Goal: Task Accomplishment & Management: Manage account settings

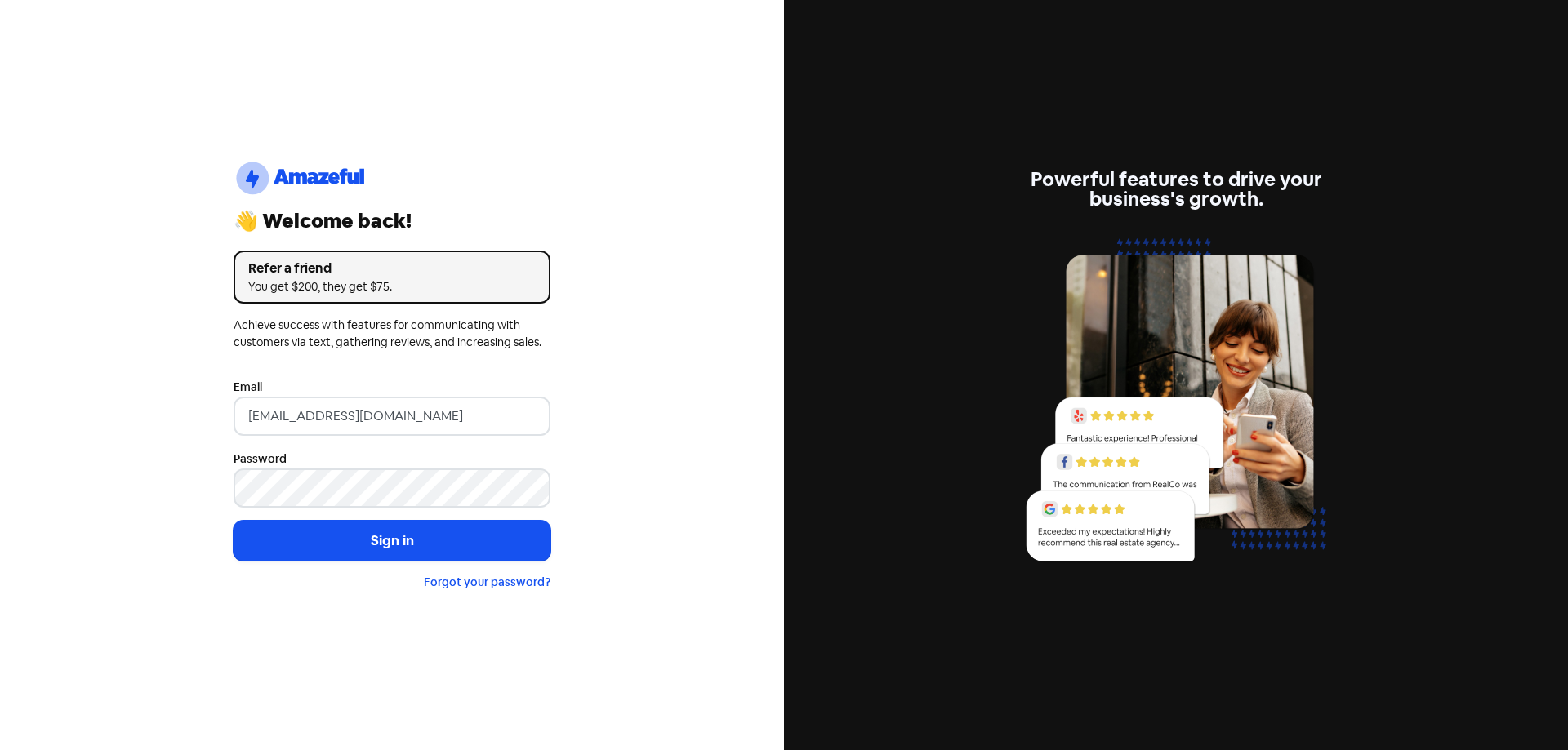
click at [415, 549] on button "Sign in" at bounding box center [391, 541] width 316 height 41
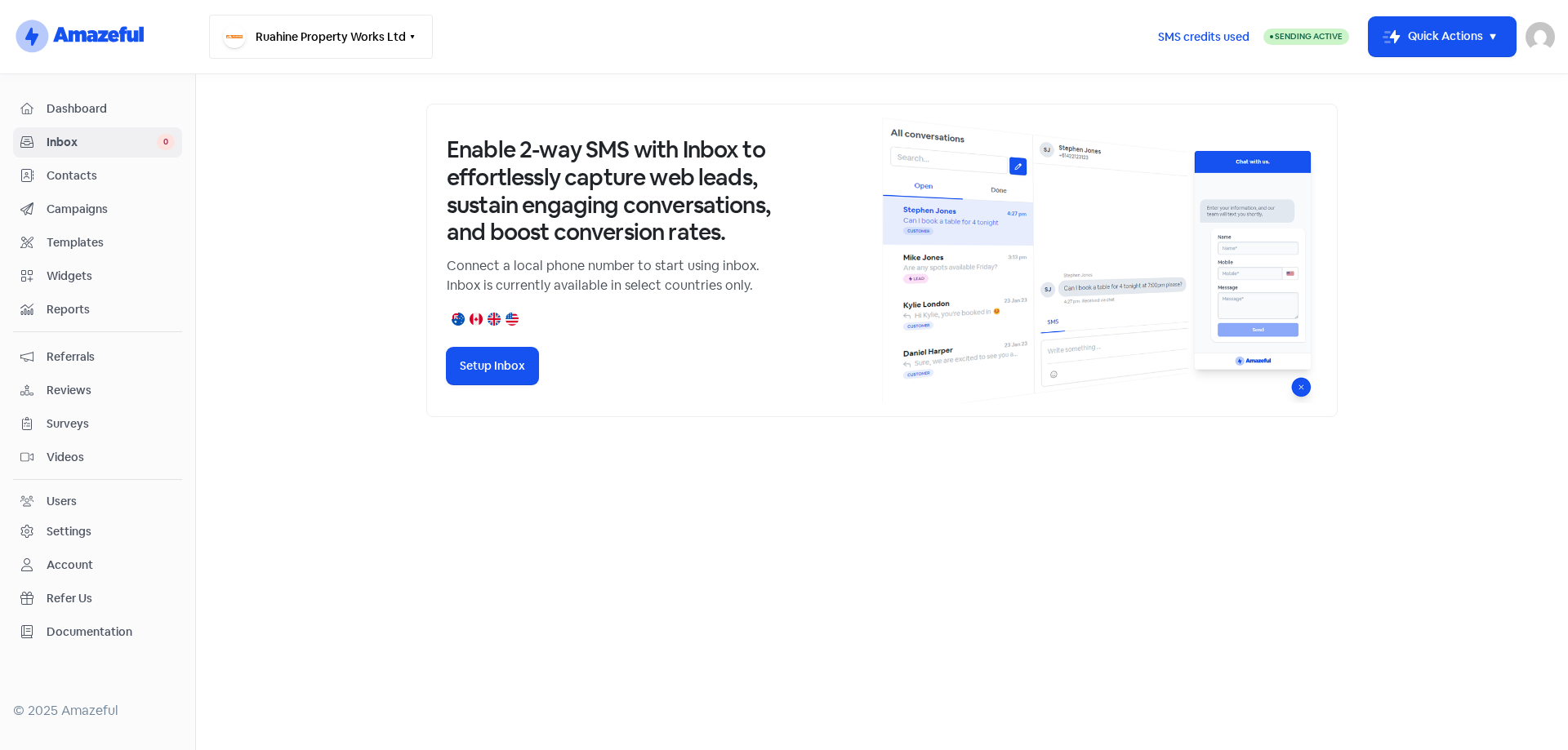
click at [408, 43] on button "Ruahine Property Works Ltd" at bounding box center [321, 37] width 224 height 44
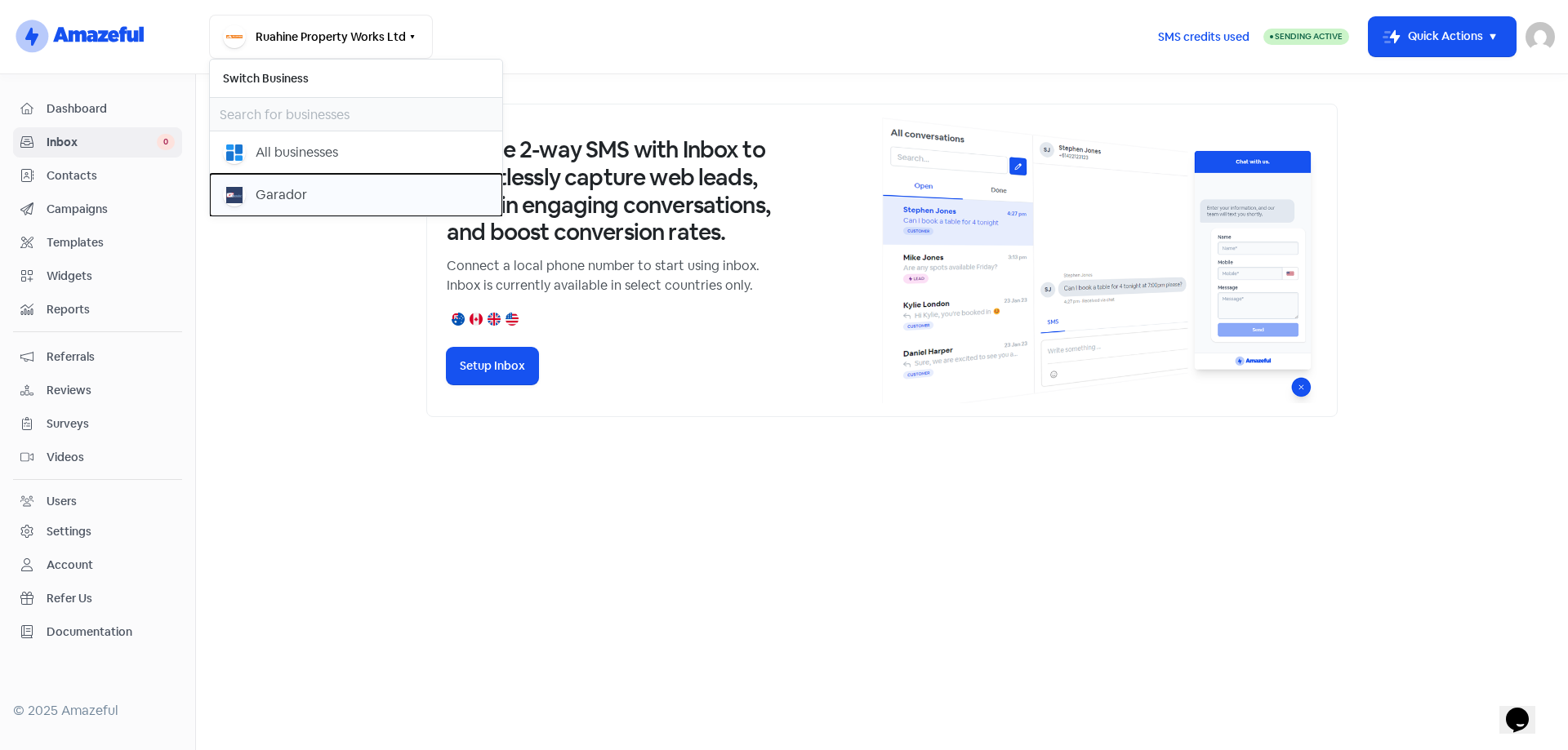
click at [244, 190] on div "submit" at bounding box center [234, 195] width 23 height 23
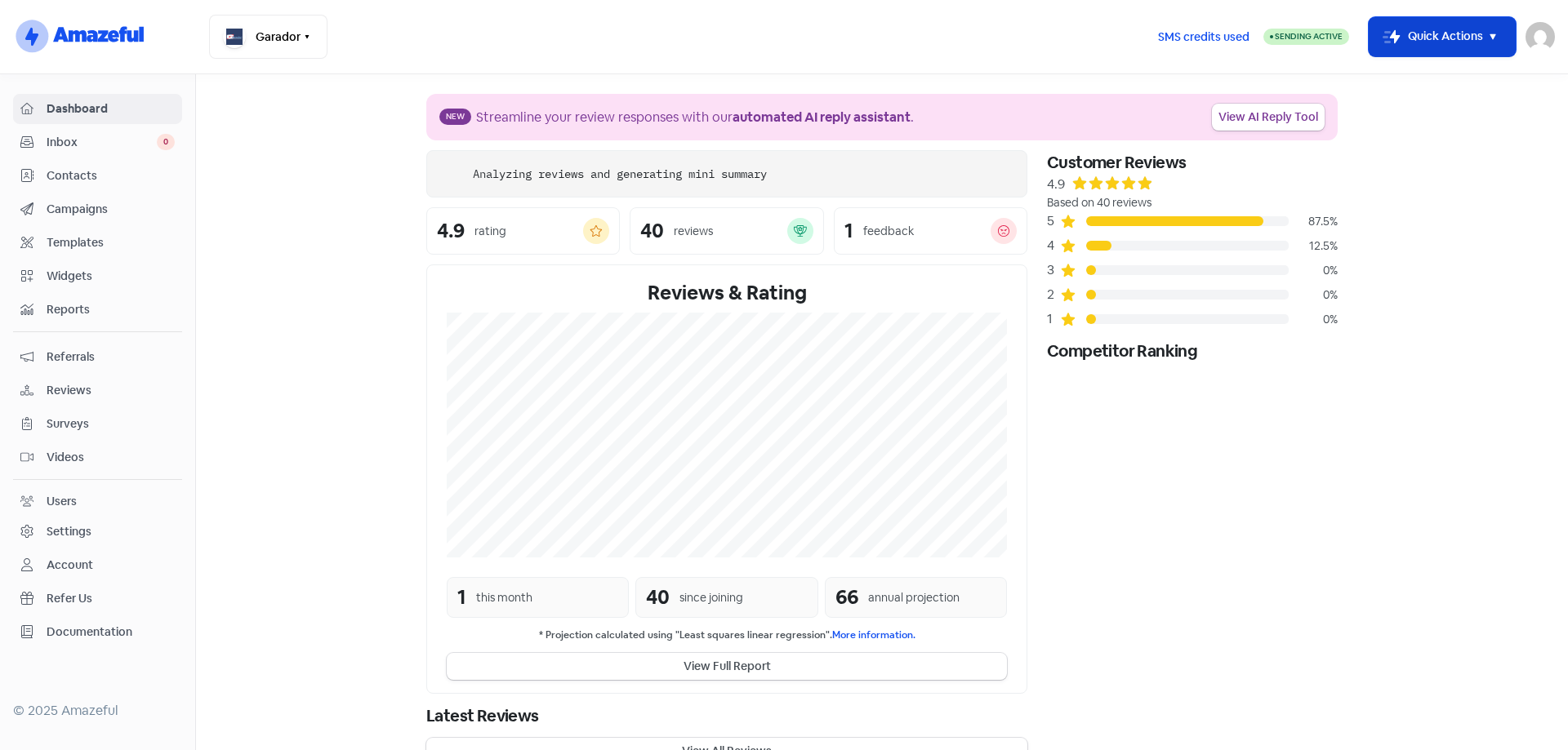
click at [1494, 40] on icon "button" at bounding box center [1492, 37] width 20 height 20
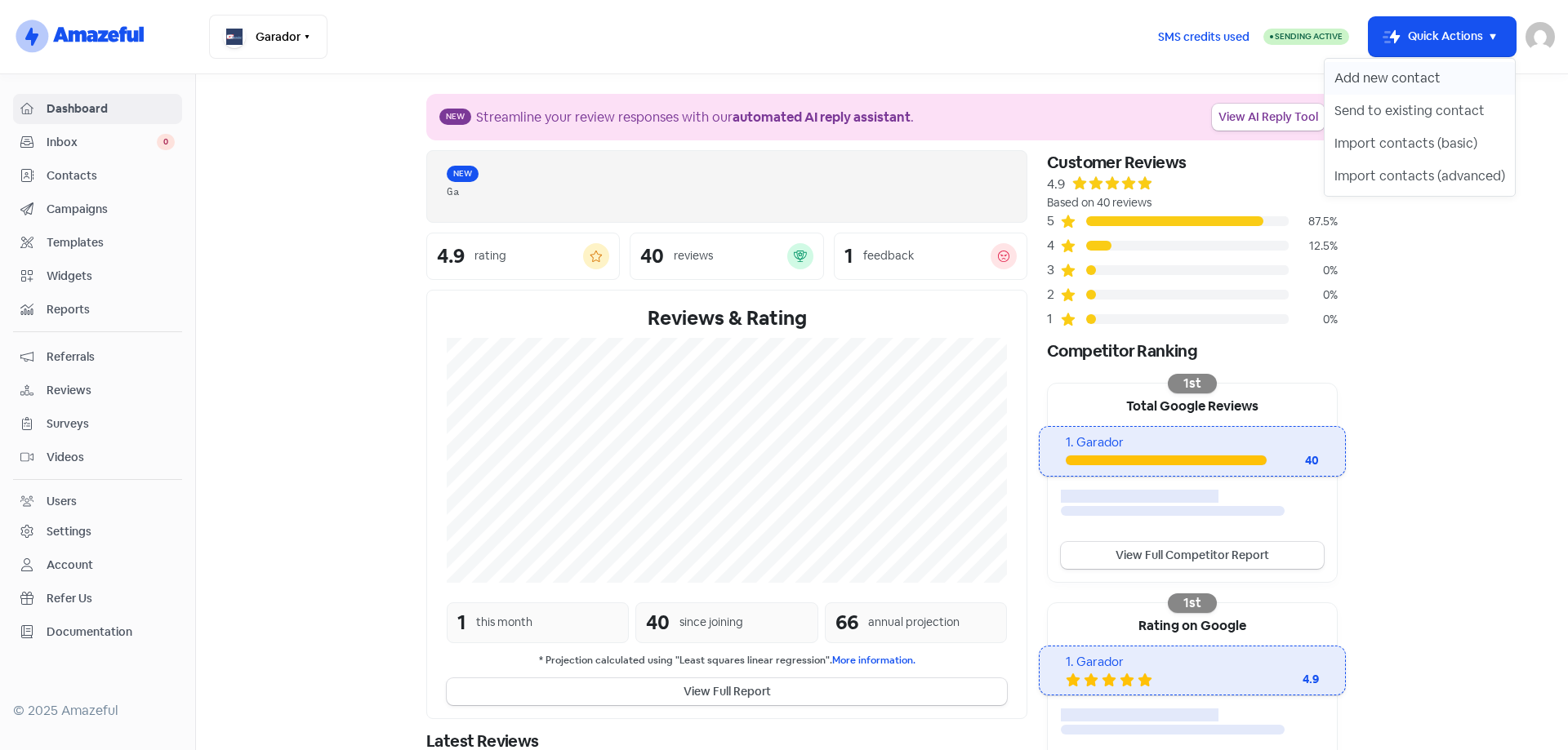
click at [1406, 79] on button "Add new contact" at bounding box center [1420, 78] width 191 height 32
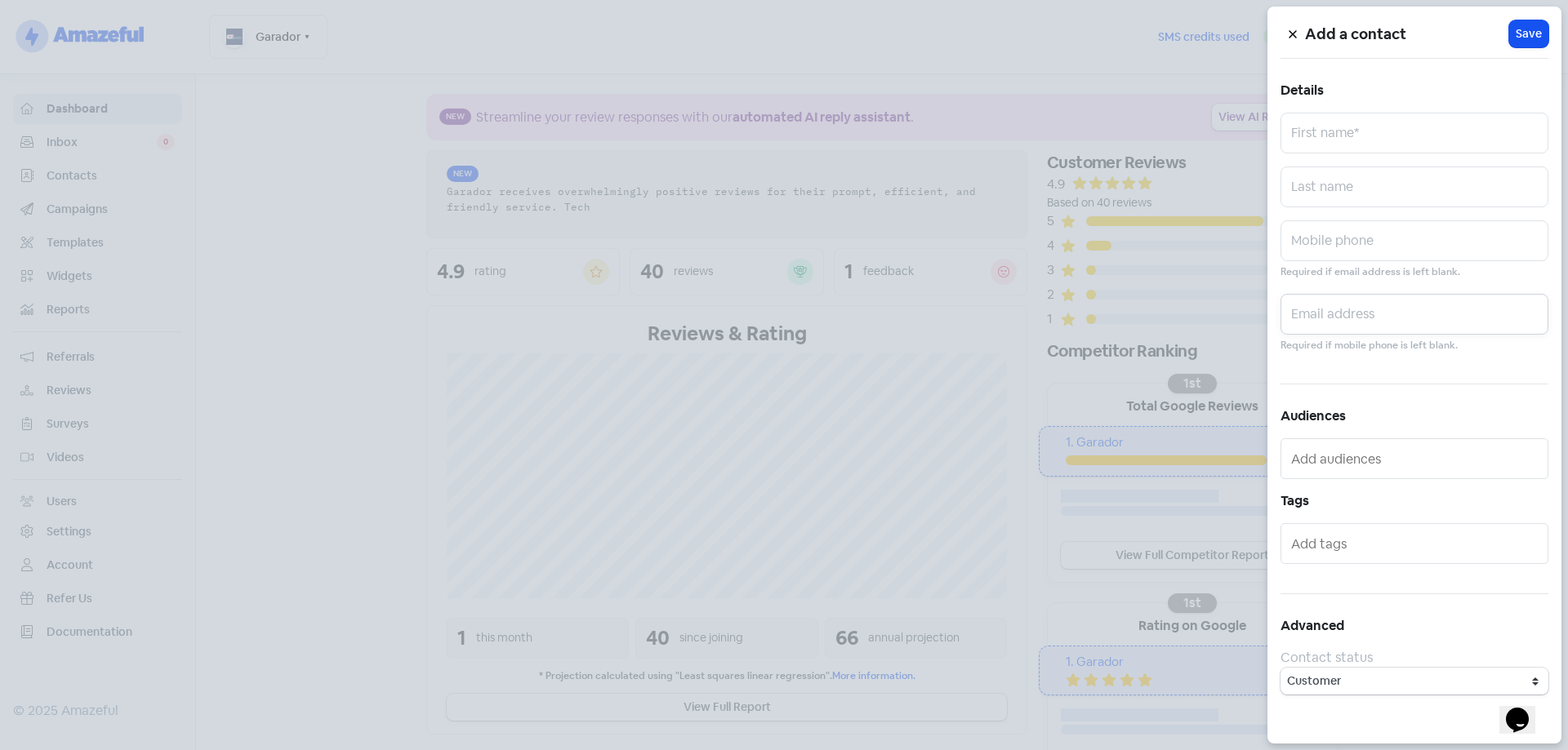
click at [1355, 316] on input "text" at bounding box center [1414, 315] width 268 height 41
paste input "[EMAIL_ADDRESS][DOMAIN_NAME]"
type input "[EMAIL_ADDRESS][DOMAIN_NAME]"
drag, startPoint x: 1369, startPoint y: 127, endPoint x: 1328, endPoint y: 132, distance: 41.3
click at [1369, 127] on input "text" at bounding box center [1414, 133] width 268 height 41
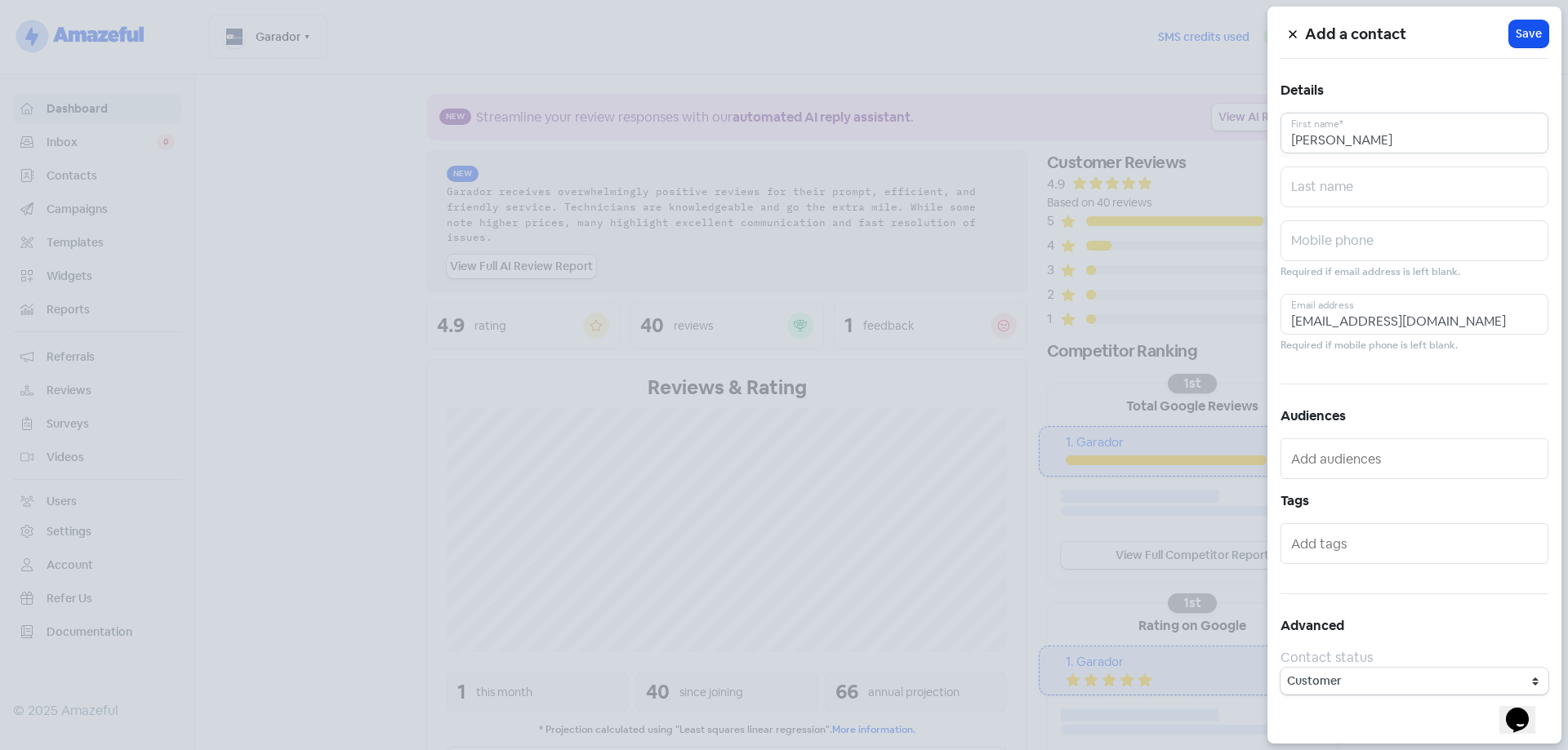
type input "[PERSON_NAME]"
type input "Sasagi"
click at [1526, 31] on span "Save" at bounding box center [1528, 34] width 26 height 17
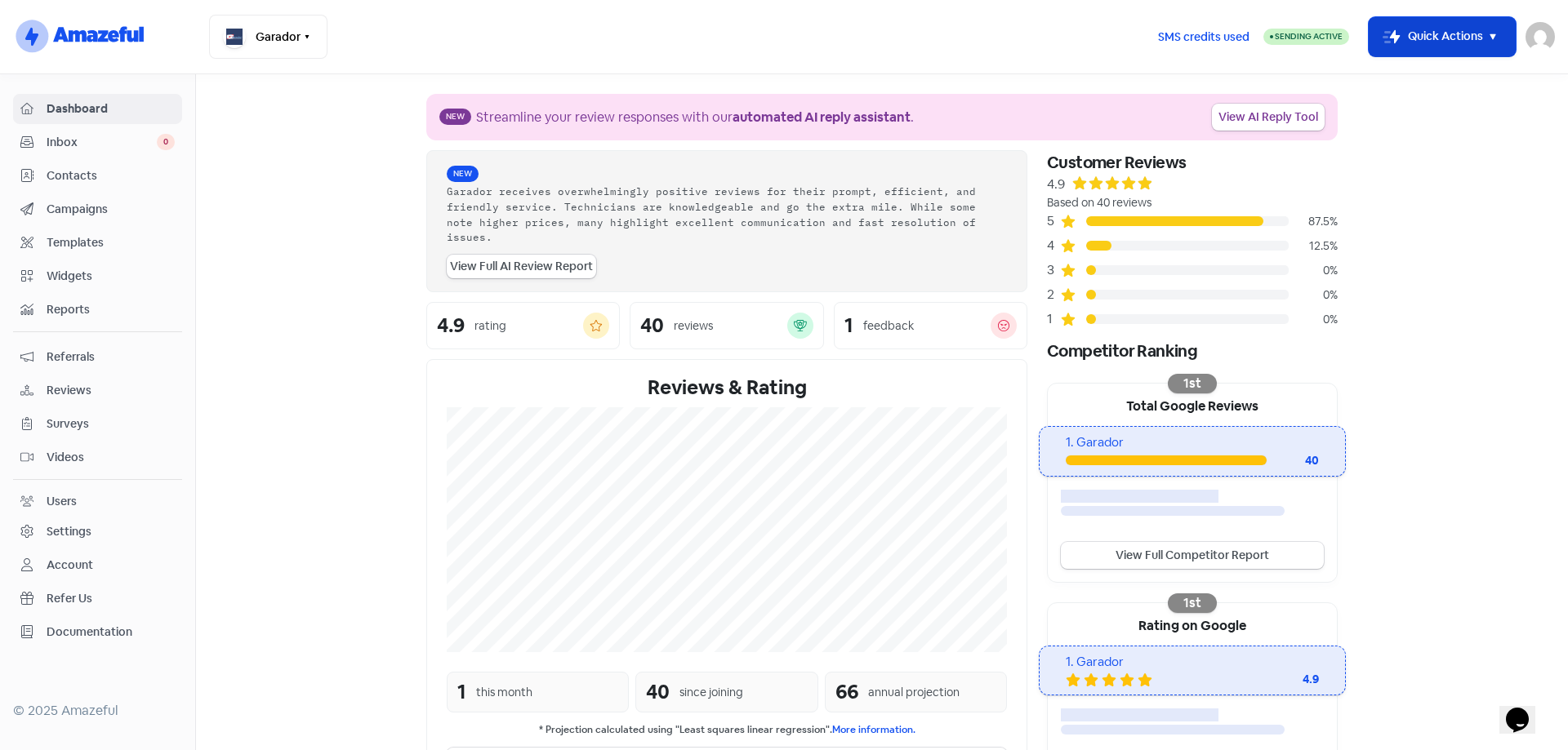
click at [1486, 30] on icon "button" at bounding box center [1492, 37] width 20 height 20
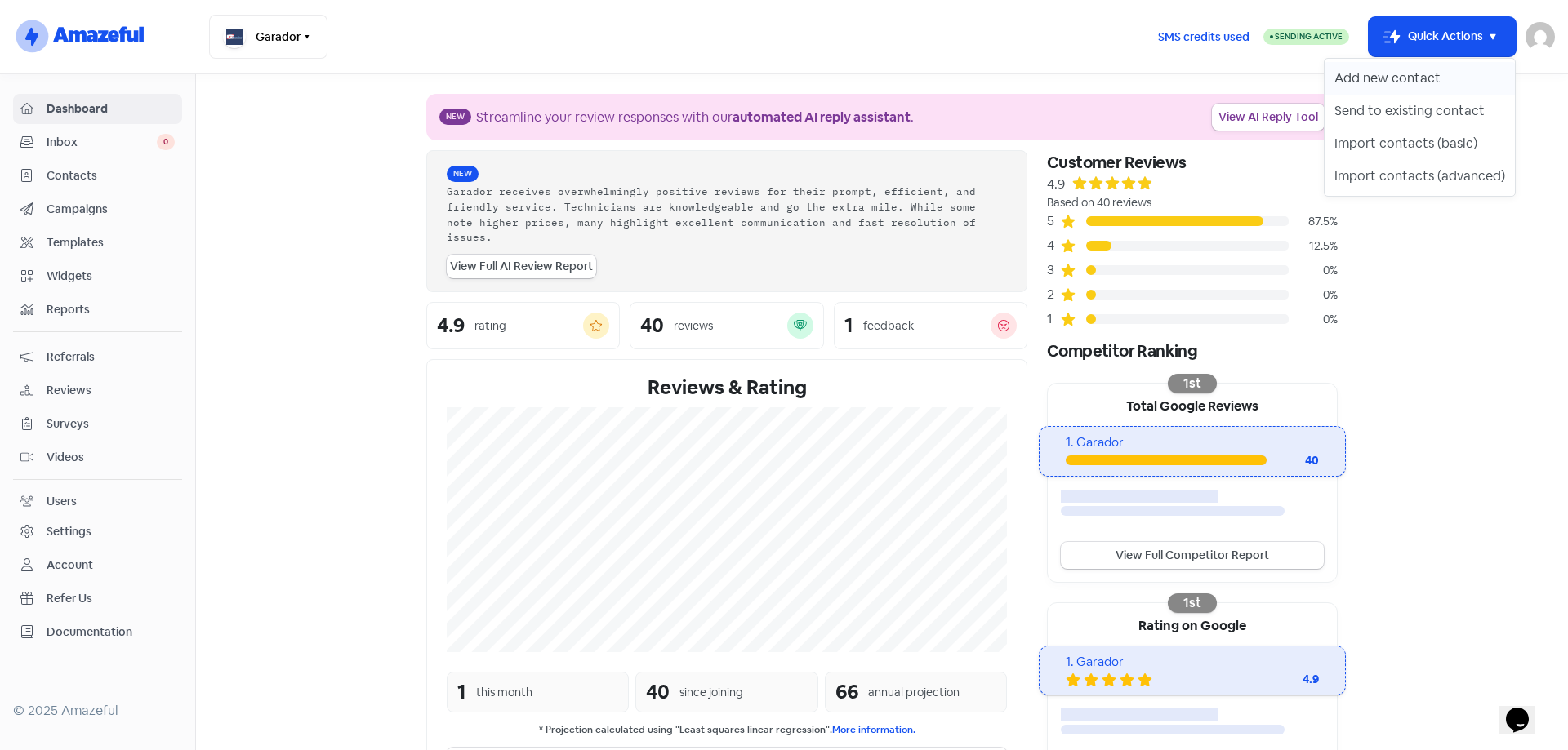
click at [1440, 71] on button "Add new contact" at bounding box center [1420, 78] width 191 height 32
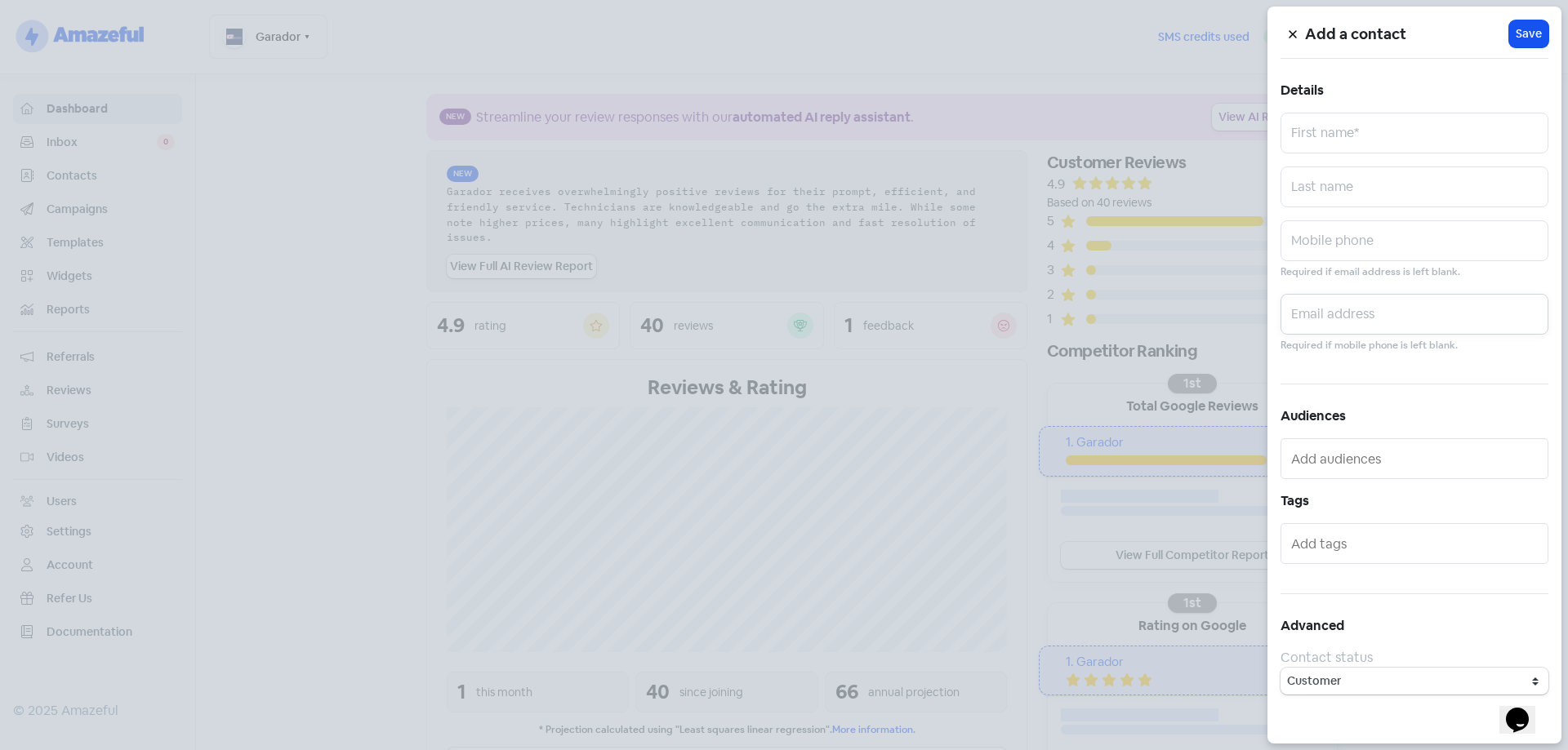
click at [1383, 299] on input "text" at bounding box center [1414, 315] width 268 height 41
paste input "[PERSON_NAME][EMAIL_ADDRESS][DOMAIN_NAME]"
type input "[PERSON_NAME][EMAIL_ADDRESS][DOMAIN_NAME]"
click at [1397, 116] on input "text" at bounding box center [1414, 133] width 268 height 41
type input "[PERSON_NAME]"
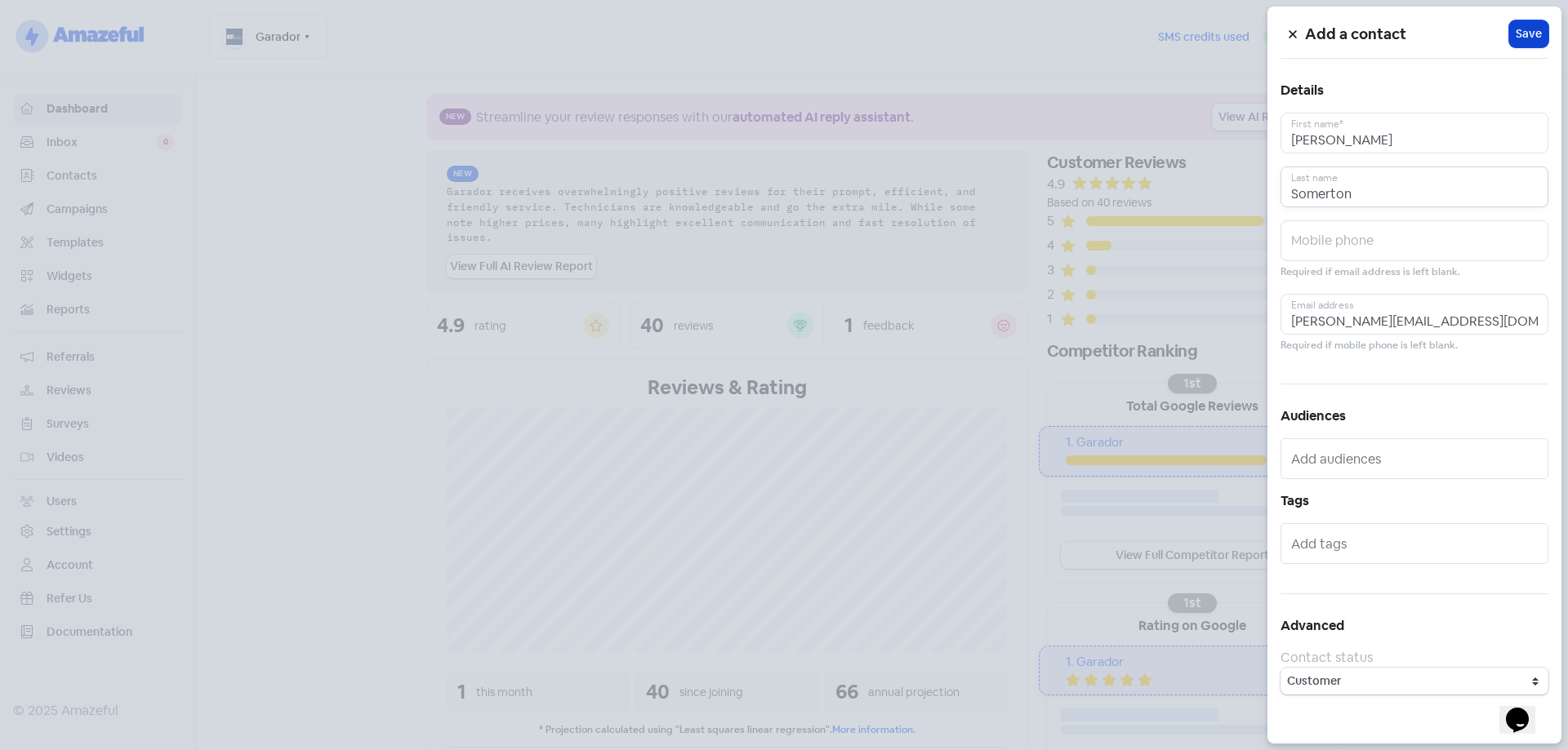
type input "Somerton"
click at [1528, 31] on span "Save" at bounding box center [1528, 34] width 26 height 17
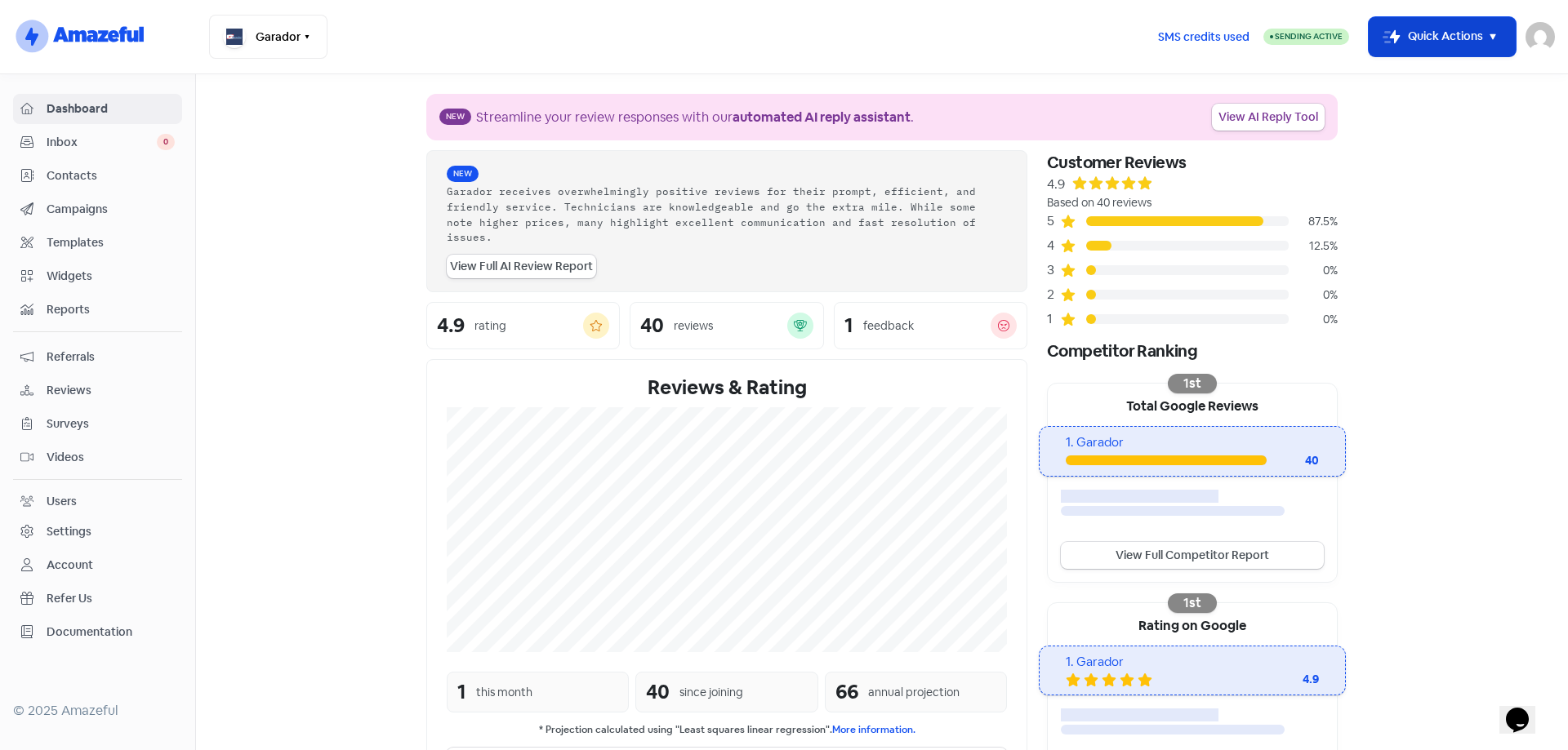
drag, startPoint x: 1490, startPoint y: 37, endPoint x: 1489, endPoint y: 47, distance: 10.0
click at [1490, 36] on icon "button" at bounding box center [1492, 37] width 20 height 20
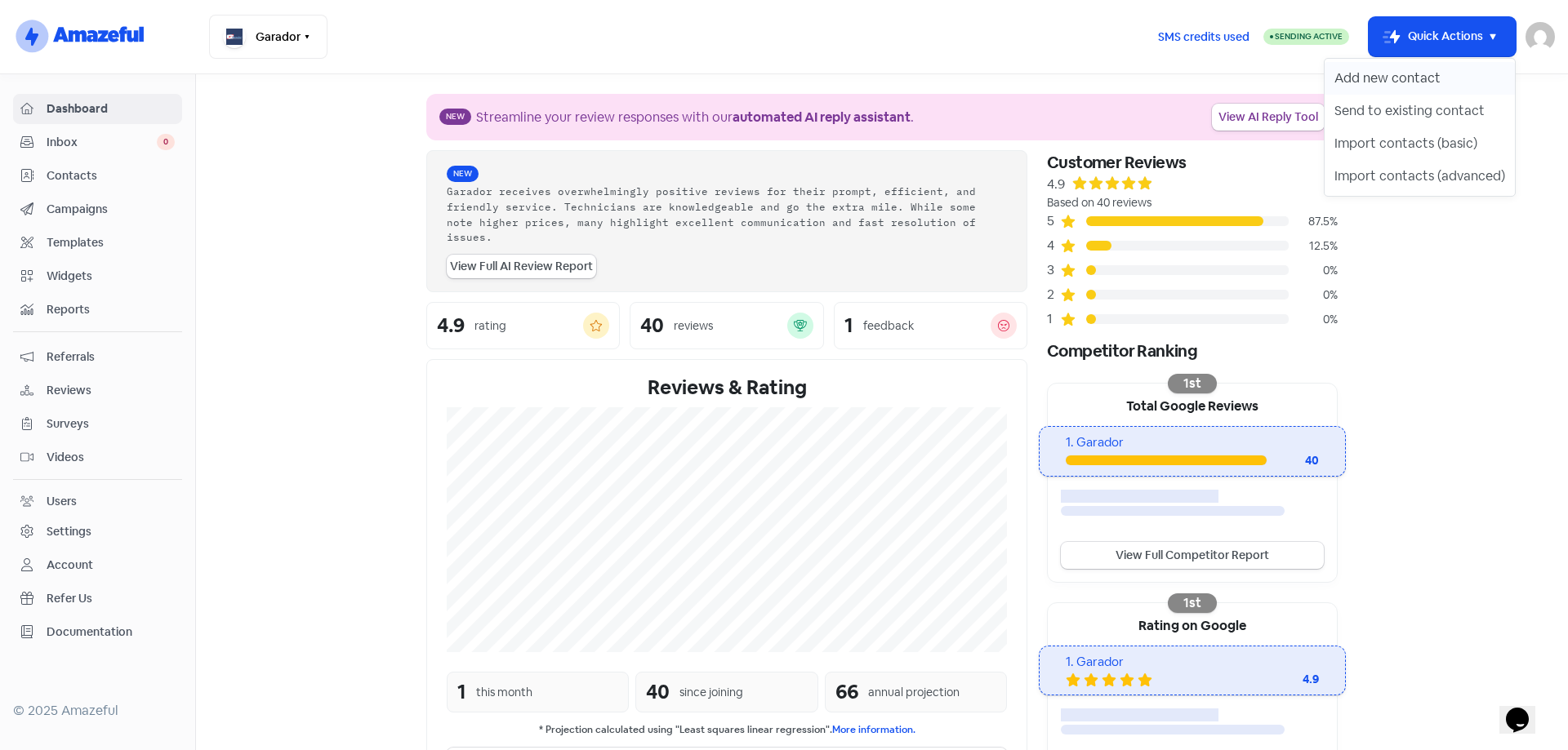
click at [1409, 72] on button "Add new contact" at bounding box center [1420, 78] width 191 height 32
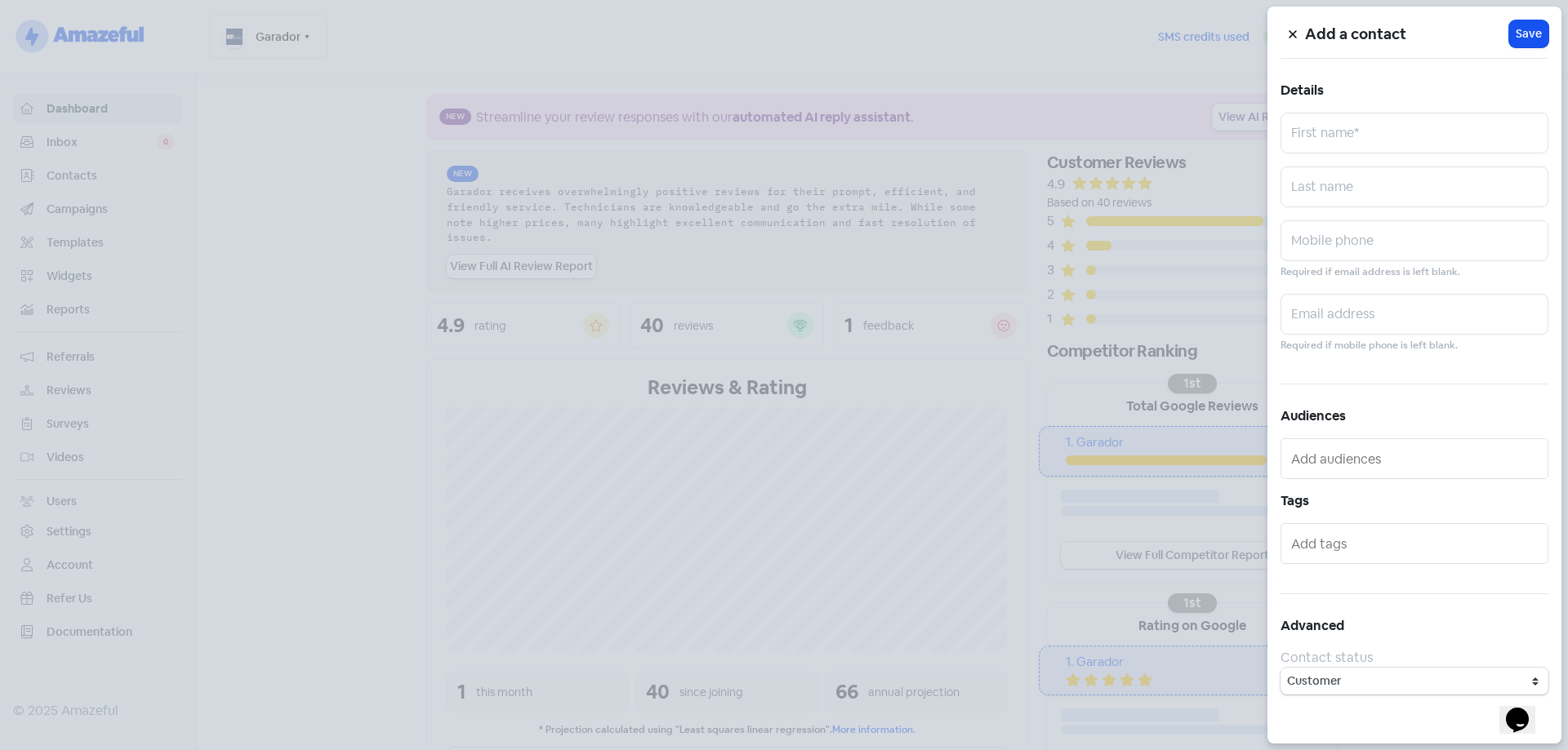
click at [833, 47] on div at bounding box center [784, 375] width 1568 height 750
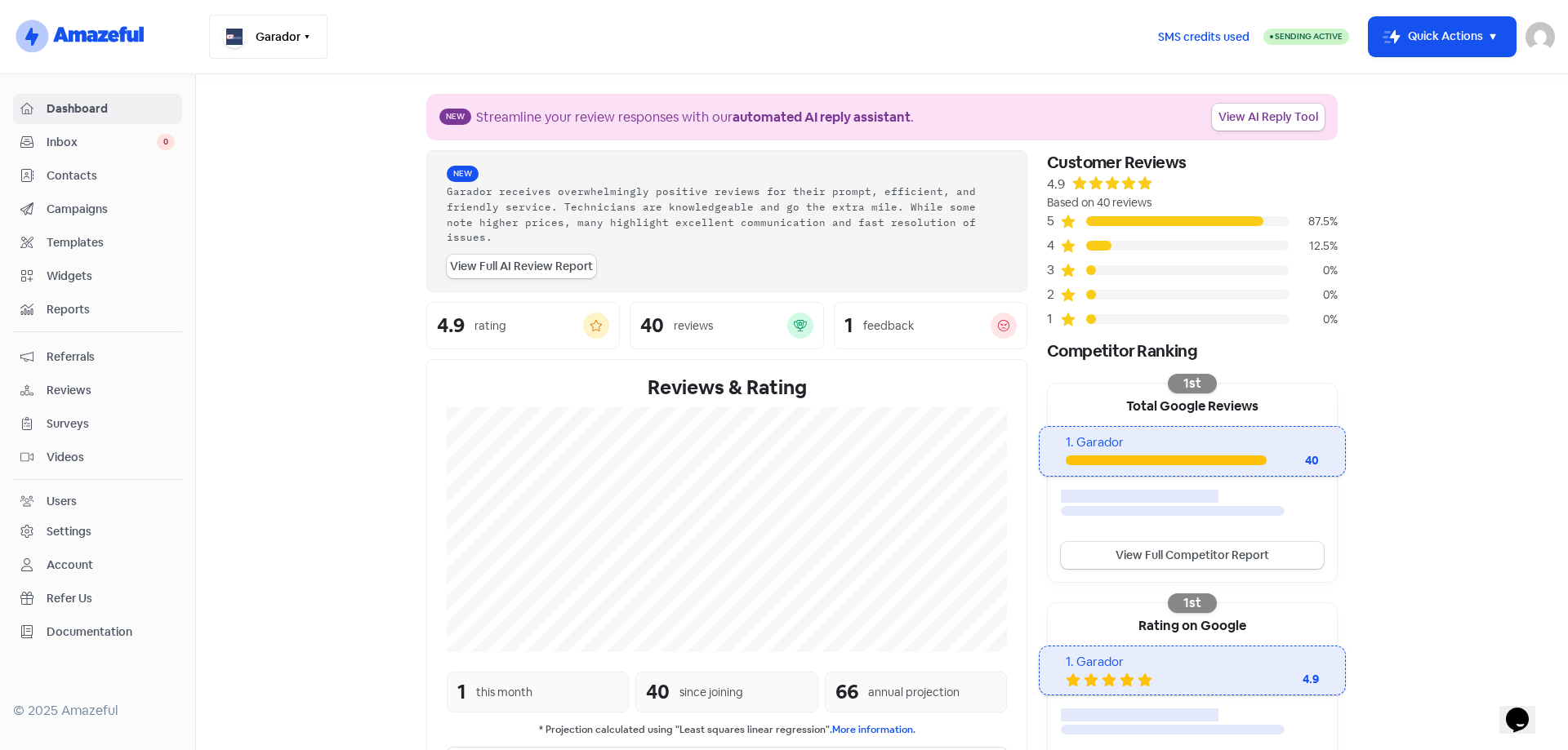
click at [307, 37] on icon "button" at bounding box center [307, 37] width 4 height 3
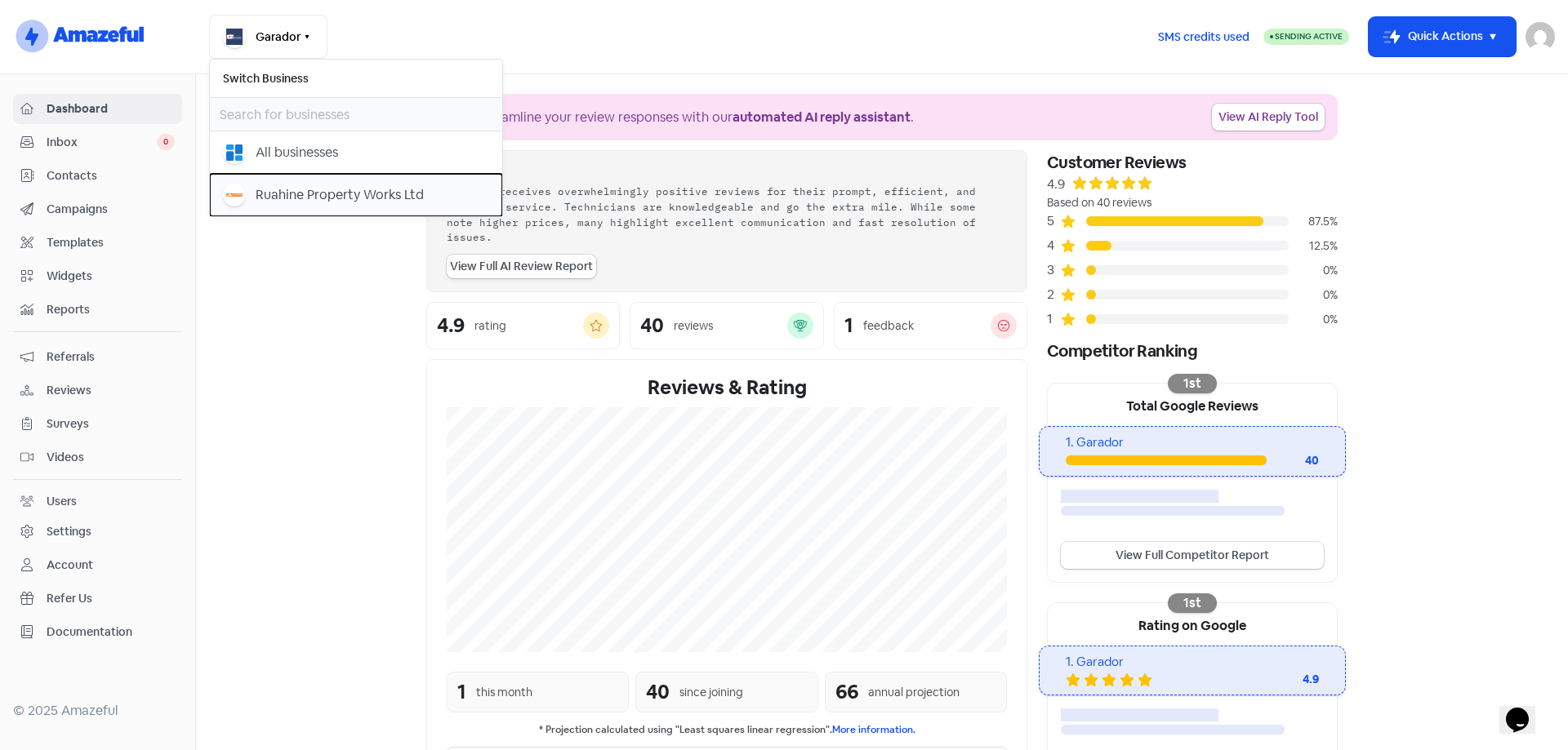
drag, startPoint x: 254, startPoint y: 192, endPoint x: 453, endPoint y: 147, distance: 204.0
click at [254, 192] on div "Ruahine Property Works Ltd" at bounding box center [356, 195] width 266 height 23
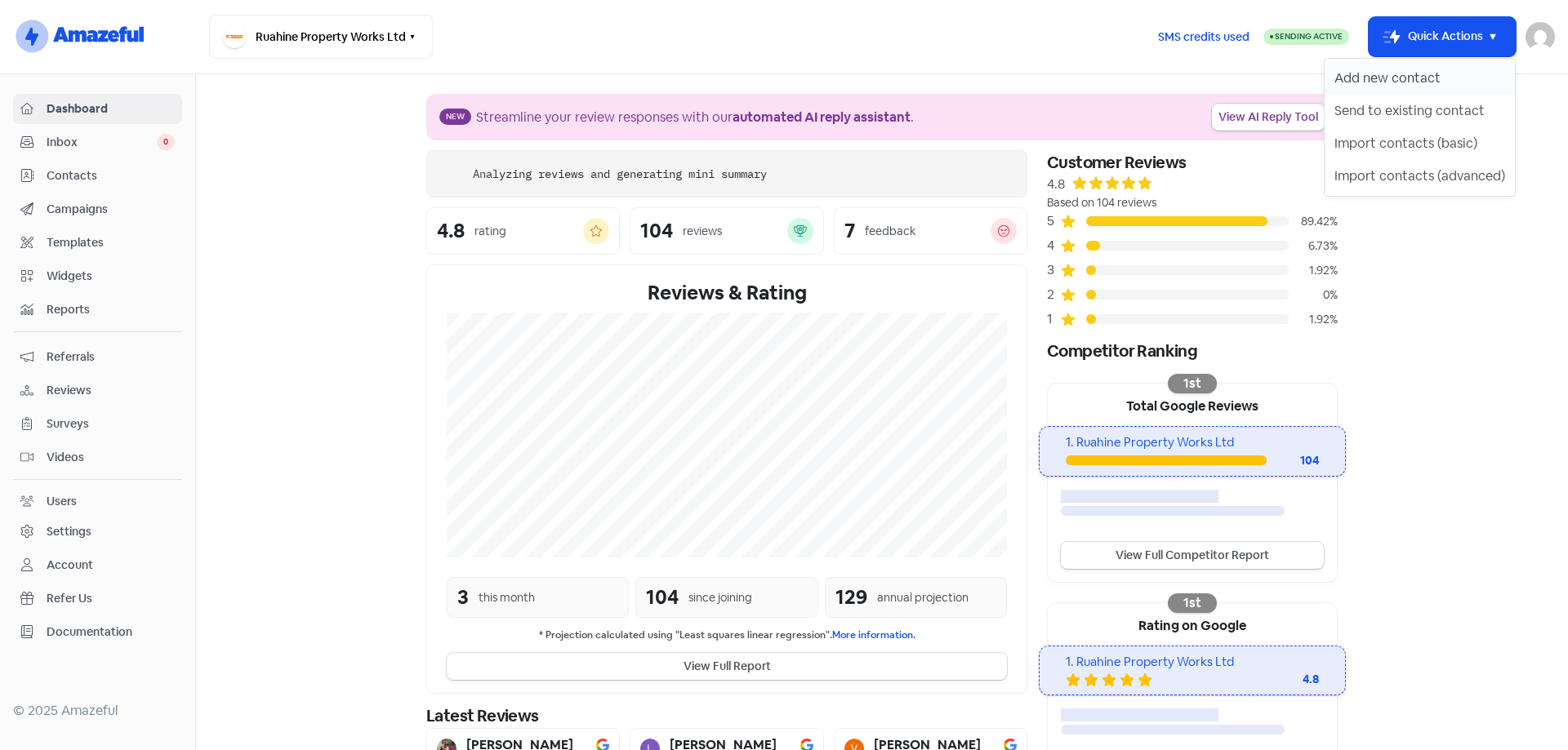
click at [1417, 71] on button "Add new contact" at bounding box center [1420, 78] width 191 height 32
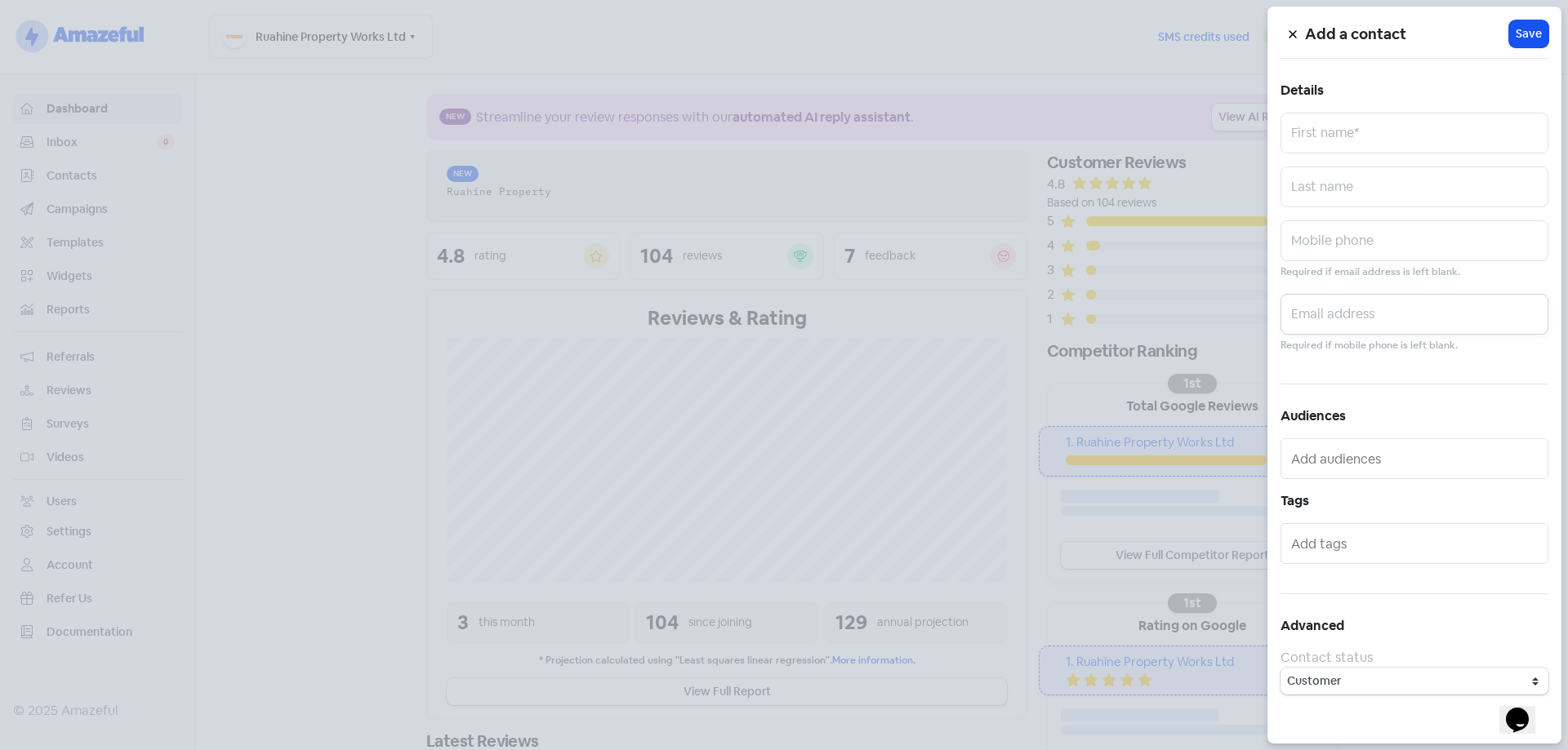
click at [1360, 315] on input "text" at bounding box center [1414, 315] width 268 height 41
paste input "s-rcarpenter@inspire.net.nz"
type input "s-rcarpenter@inspire.net.nz"
click at [1352, 144] on input "text" at bounding box center [1414, 133] width 268 height 41
click at [1351, 142] on input "Ros" at bounding box center [1414, 133] width 268 height 41
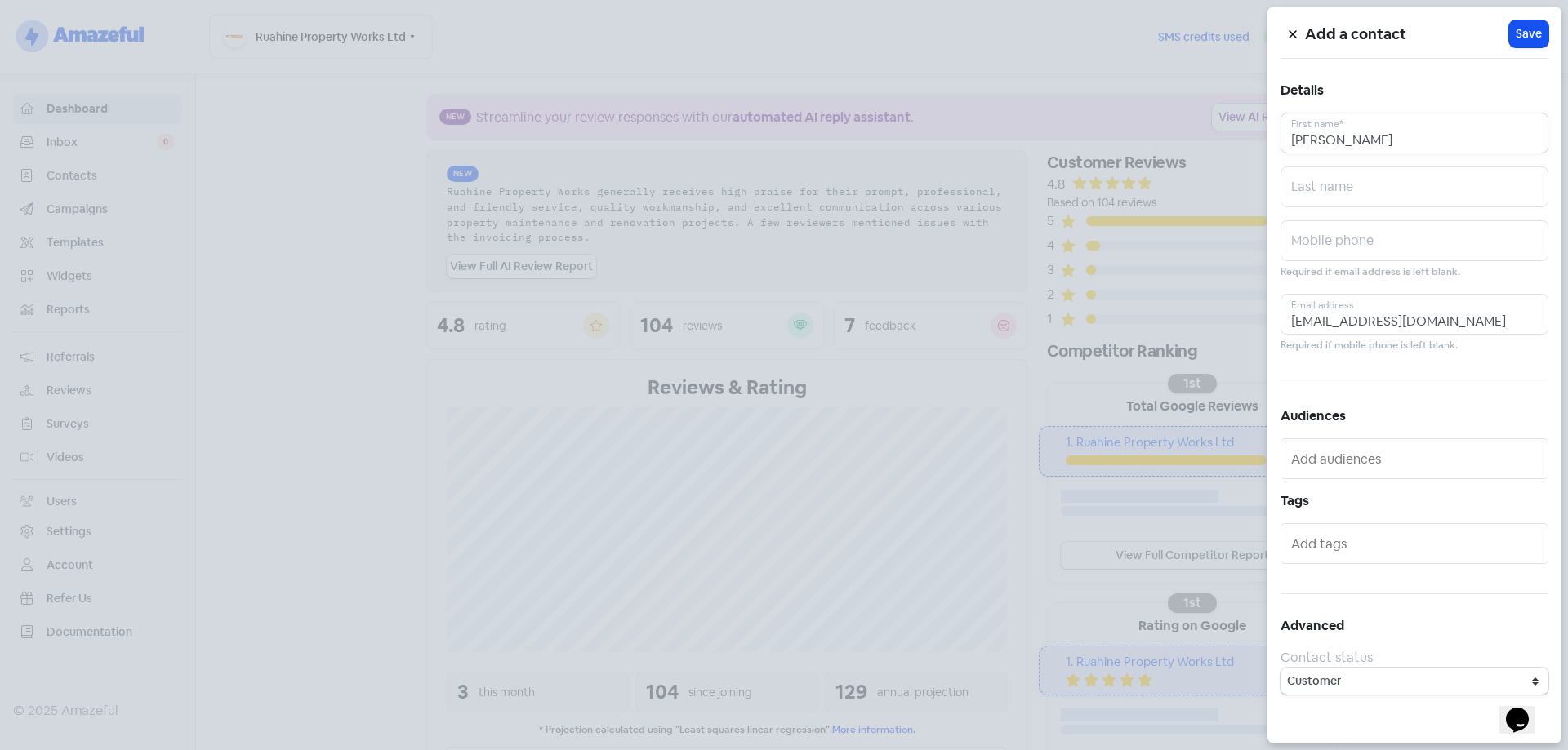
type input "Ross"
type input "Carpenter"
click at [1522, 38] on span "Save" at bounding box center [1528, 34] width 26 height 17
